Goal: Task Accomplishment & Management: Manage account settings

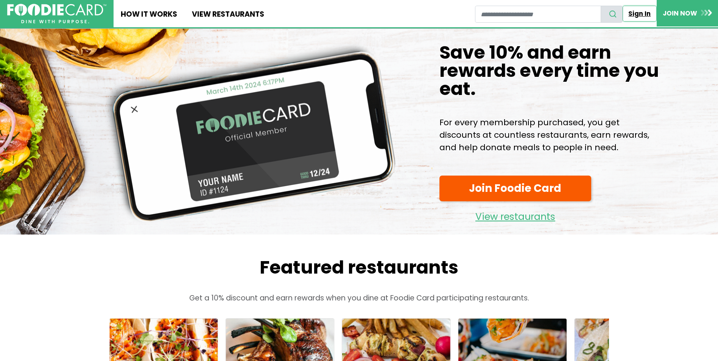
click at [637, 11] on link "Sign In" at bounding box center [640, 14] width 34 height 16
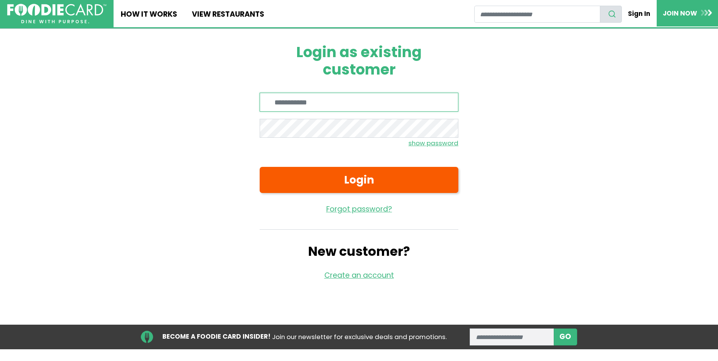
type input "**********"
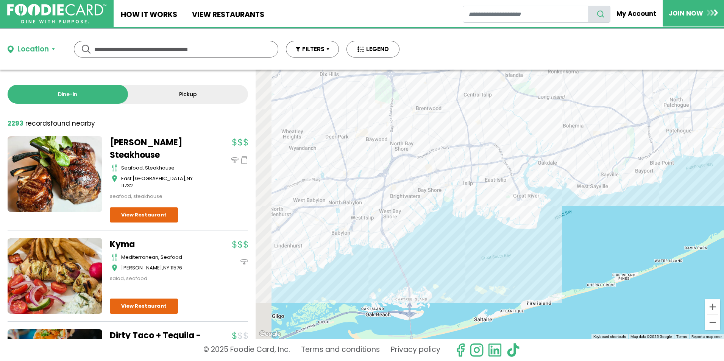
drag, startPoint x: 409, startPoint y: 179, endPoint x: 534, endPoint y: 201, distance: 126.5
click at [534, 201] on div at bounding box center [490, 205] width 469 height 270
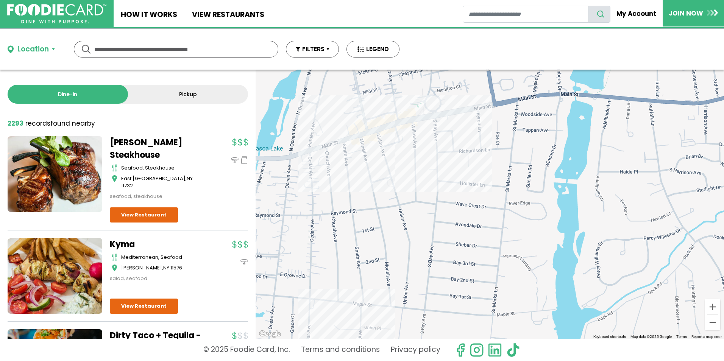
drag, startPoint x: 425, startPoint y: 125, endPoint x: 515, endPoint y: 284, distance: 183.2
click at [515, 284] on div at bounding box center [490, 205] width 469 height 270
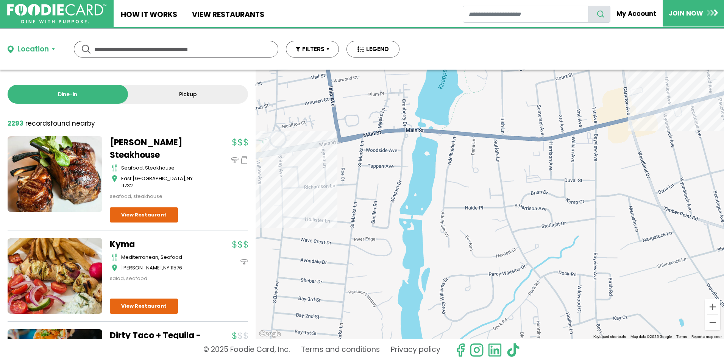
drag, startPoint x: 570, startPoint y: 144, endPoint x: 414, endPoint y: 180, distance: 159.8
click at [414, 180] on div at bounding box center [490, 205] width 469 height 270
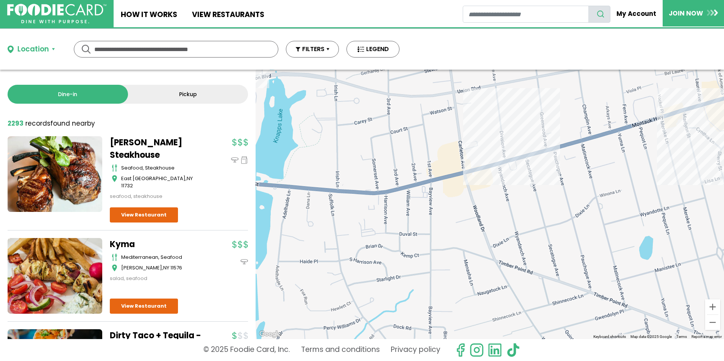
drag, startPoint x: 631, startPoint y: 151, endPoint x: 460, endPoint y: 208, distance: 179.7
click at [460, 208] on div at bounding box center [490, 205] width 469 height 270
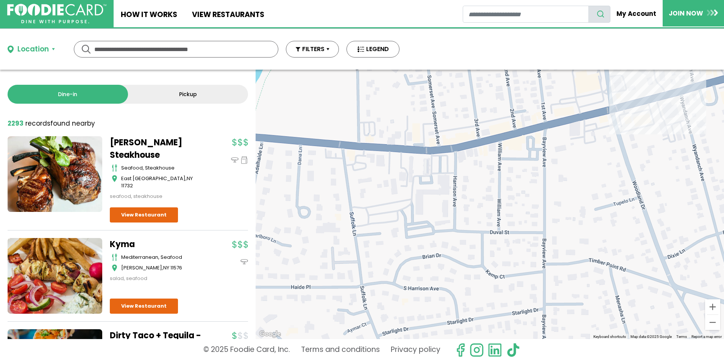
drag, startPoint x: 426, startPoint y: 197, endPoint x: 595, endPoint y: 130, distance: 182.1
click at [595, 130] on div at bounding box center [490, 205] width 469 height 270
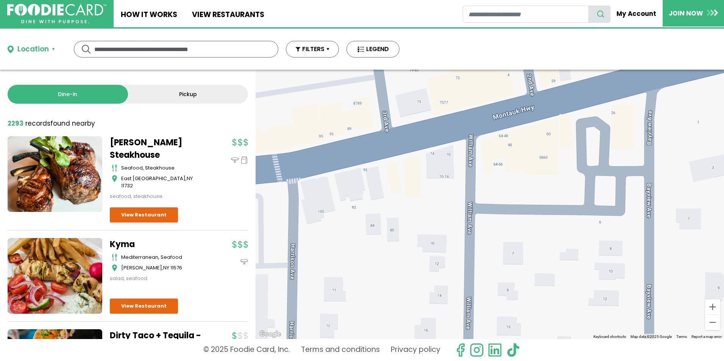
drag, startPoint x: 407, startPoint y: 169, endPoint x: 667, endPoint y: 130, distance: 262.8
click at [667, 130] on div at bounding box center [490, 205] width 469 height 270
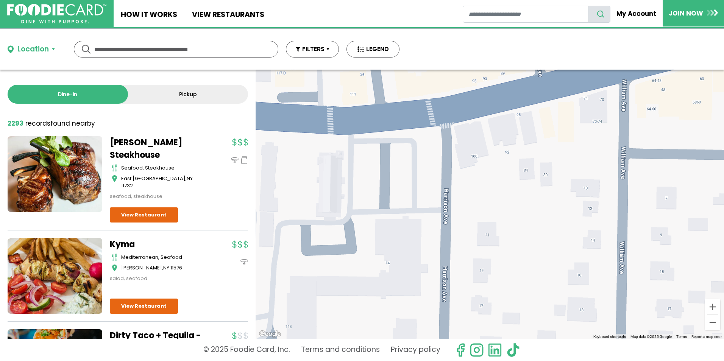
drag, startPoint x: 485, startPoint y: 180, endPoint x: 642, endPoint y: 122, distance: 167.7
click at [642, 122] on div at bounding box center [490, 205] width 469 height 270
click at [469, 141] on div at bounding box center [490, 205] width 469 height 270
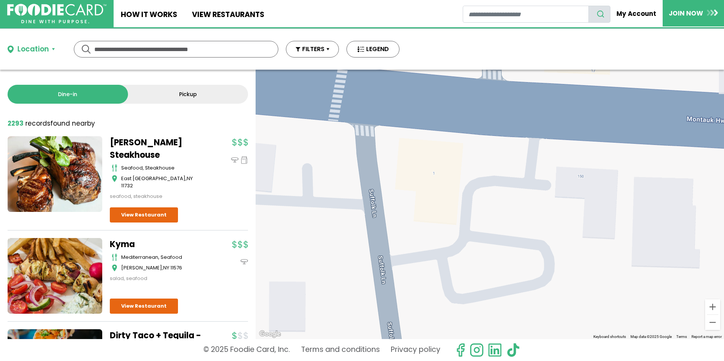
drag, startPoint x: 428, startPoint y: 134, endPoint x: 428, endPoint y: 210, distance: 75.4
click at [428, 210] on div at bounding box center [490, 205] width 469 height 270
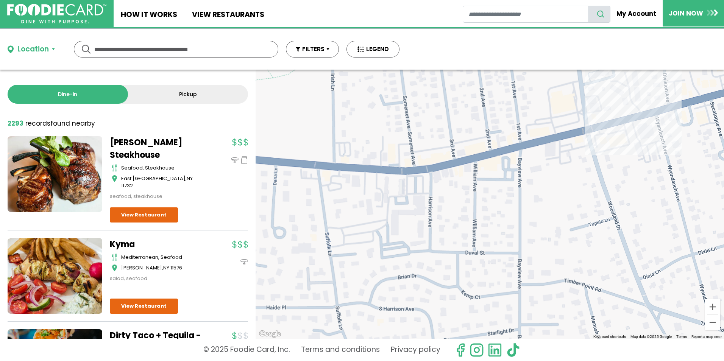
drag, startPoint x: 572, startPoint y: 212, endPoint x: 372, endPoint y: 180, distance: 202.6
click at [372, 180] on div at bounding box center [490, 205] width 469 height 270
